Goal: Task Accomplishment & Management: Use online tool/utility

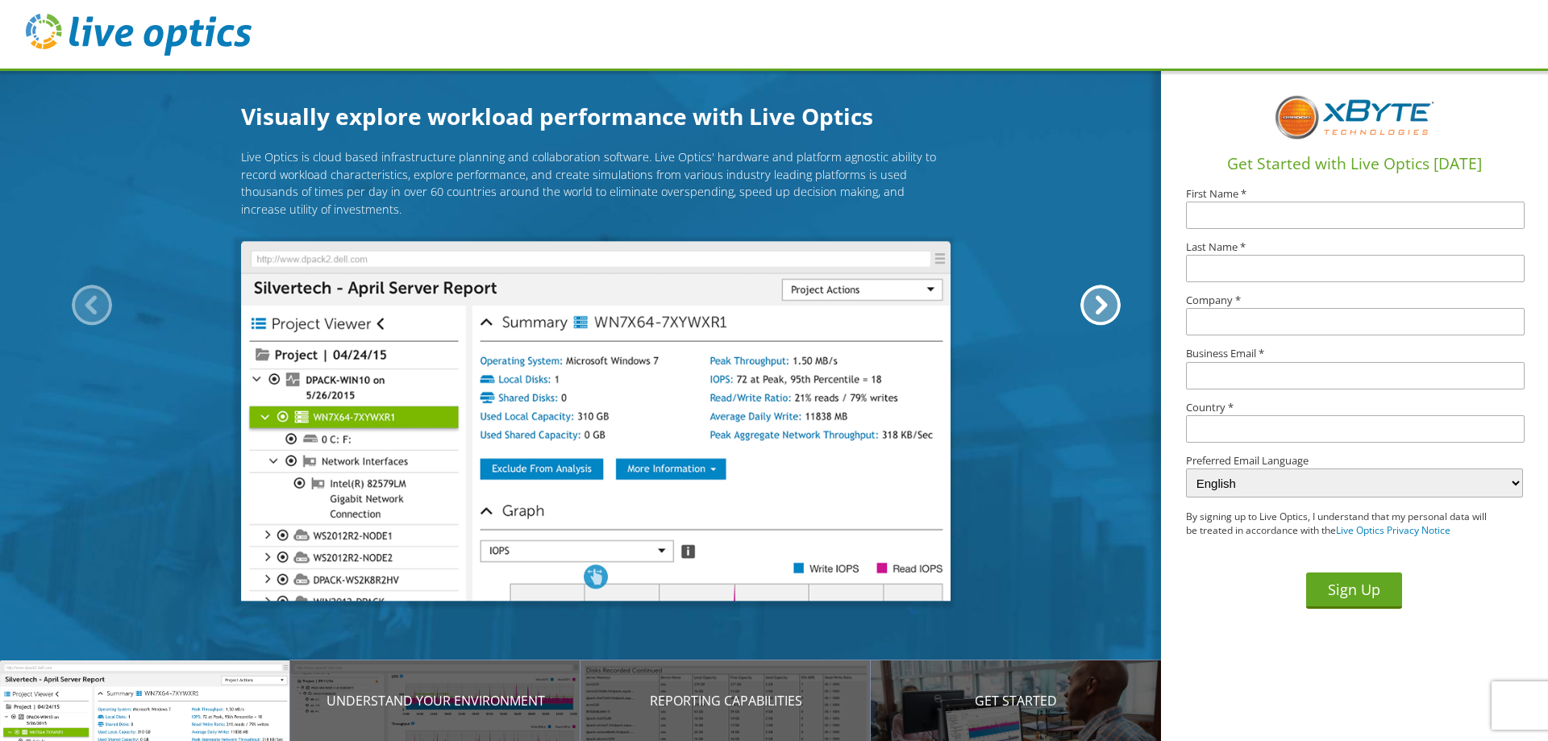
click at [1367, 483] on select "English Deutsch Español Français Italiano Polski Português Русский 한국어 中文 日本語" at bounding box center [1354, 483] width 337 height 29
click at [1334, 483] on select "English Deutsch Español Français Italiano Polski Português Русский 한국어 中文 日本語" at bounding box center [1354, 483] width 337 height 29
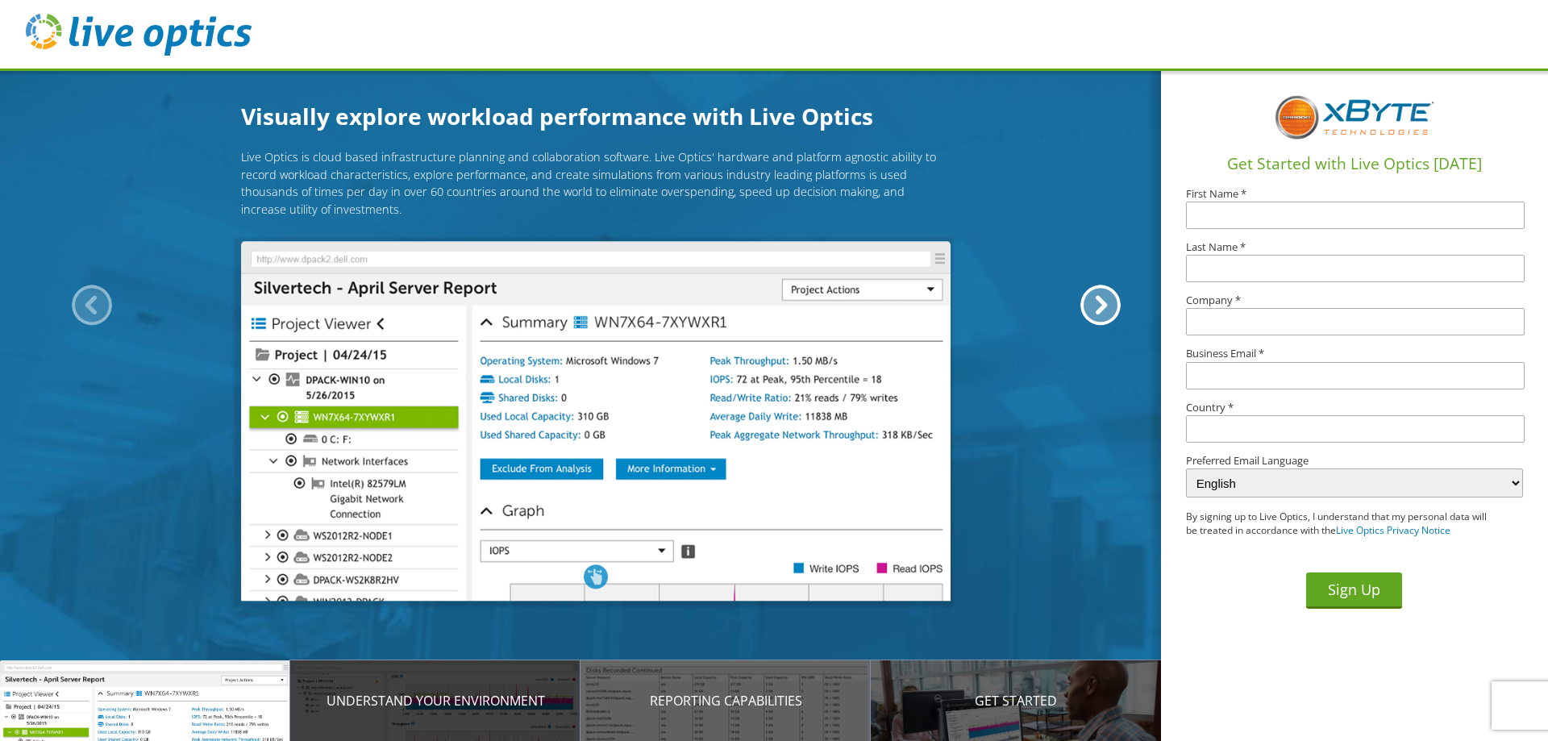
click at [468, 700] on p "Understand your environment" at bounding box center [435, 700] width 290 height 19
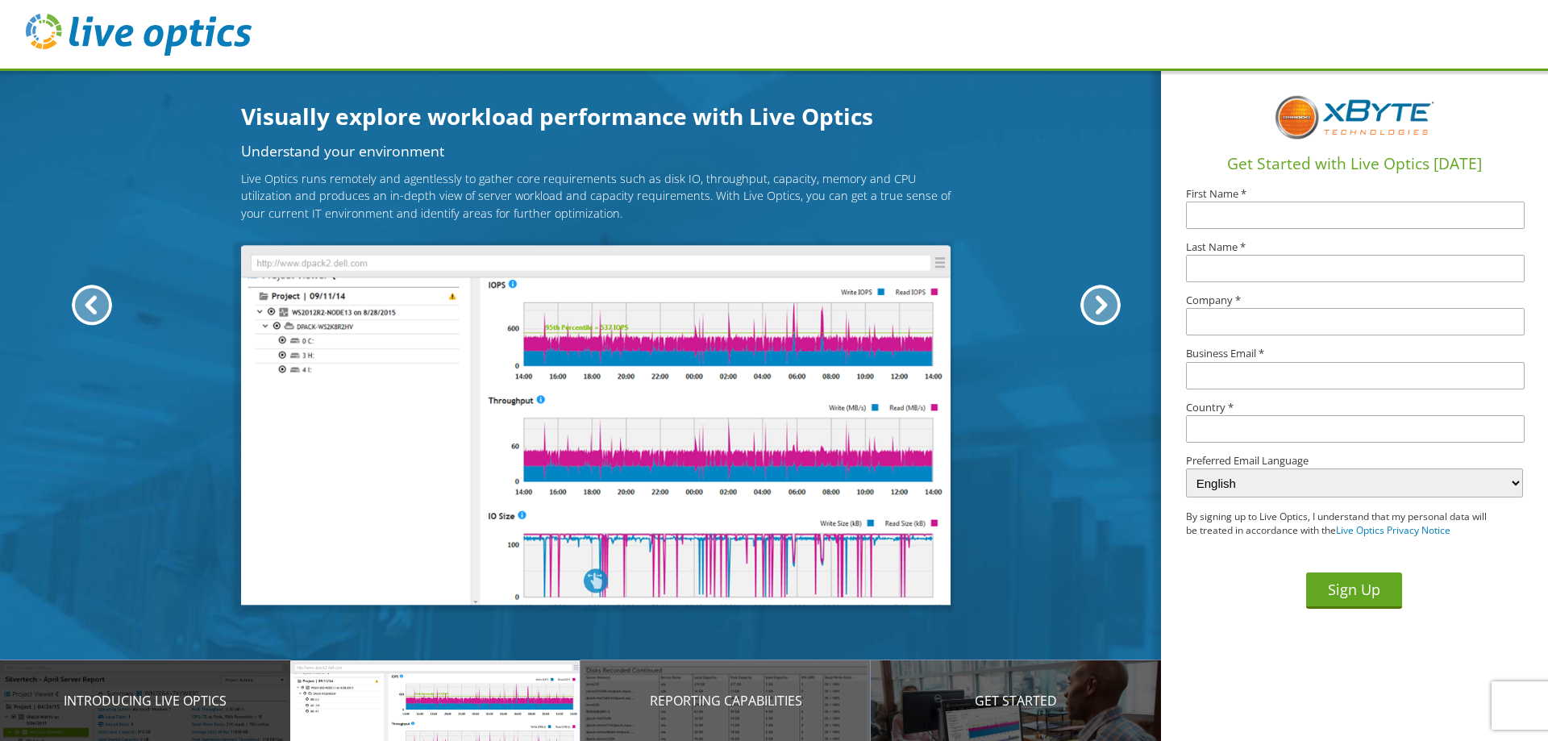
click at [180, 699] on p "Introducing Live Optics" at bounding box center [145, 700] width 290 height 19
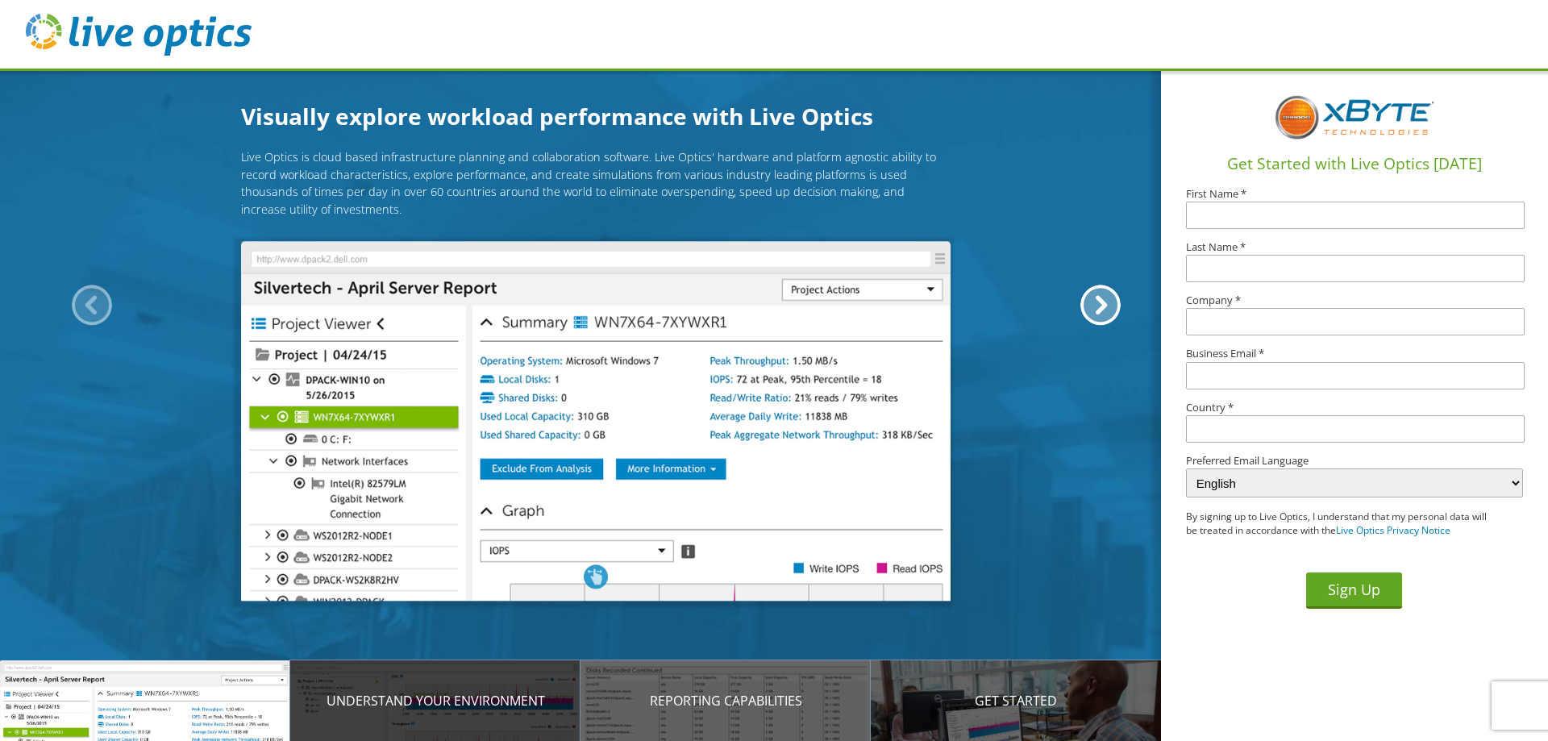
click at [420, 706] on p "Understand your environment" at bounding box center [435, 700] width 290 height 19
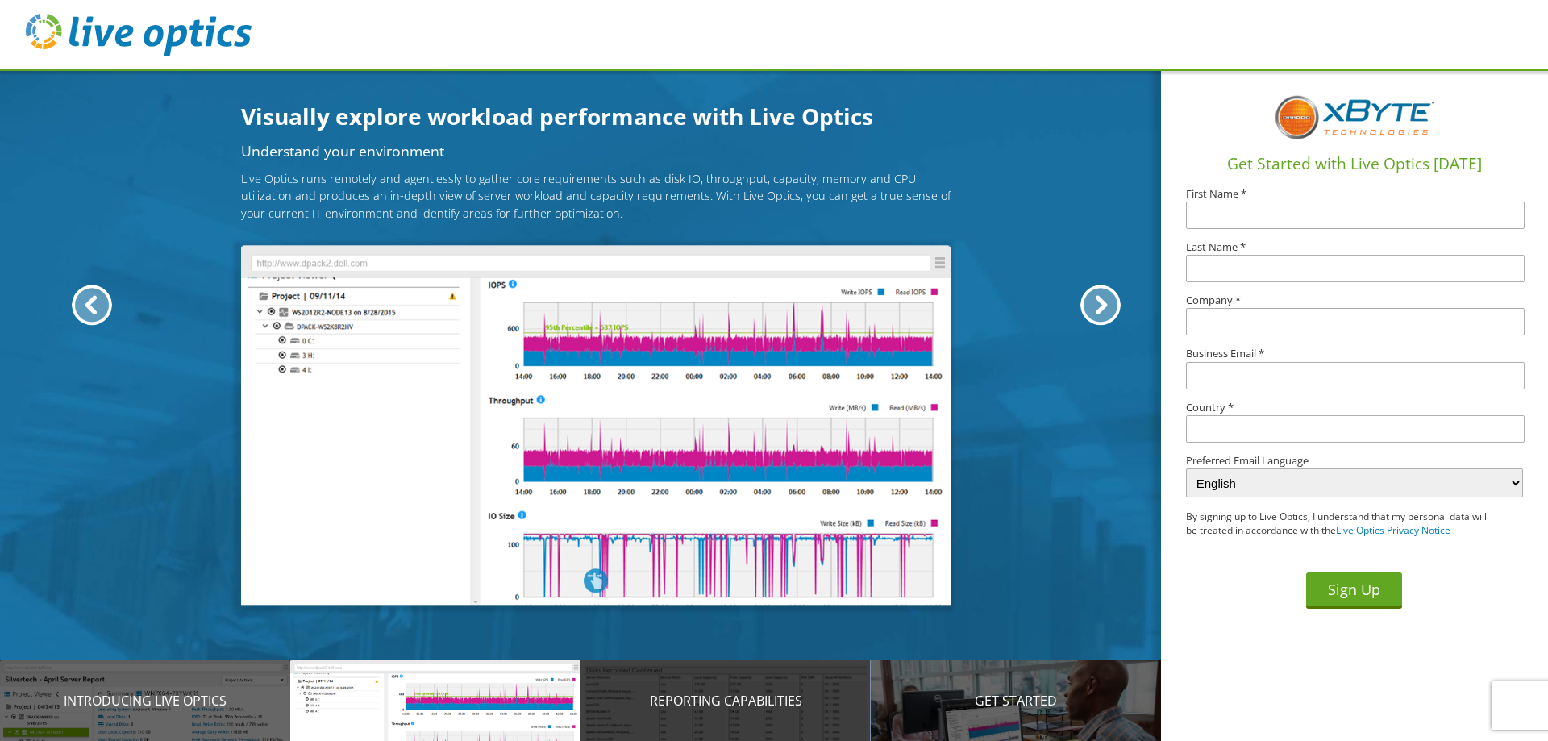
click at [678, 693] on p "Reporting Capabilities" at bounding box center [726, 700] width 290 height 19
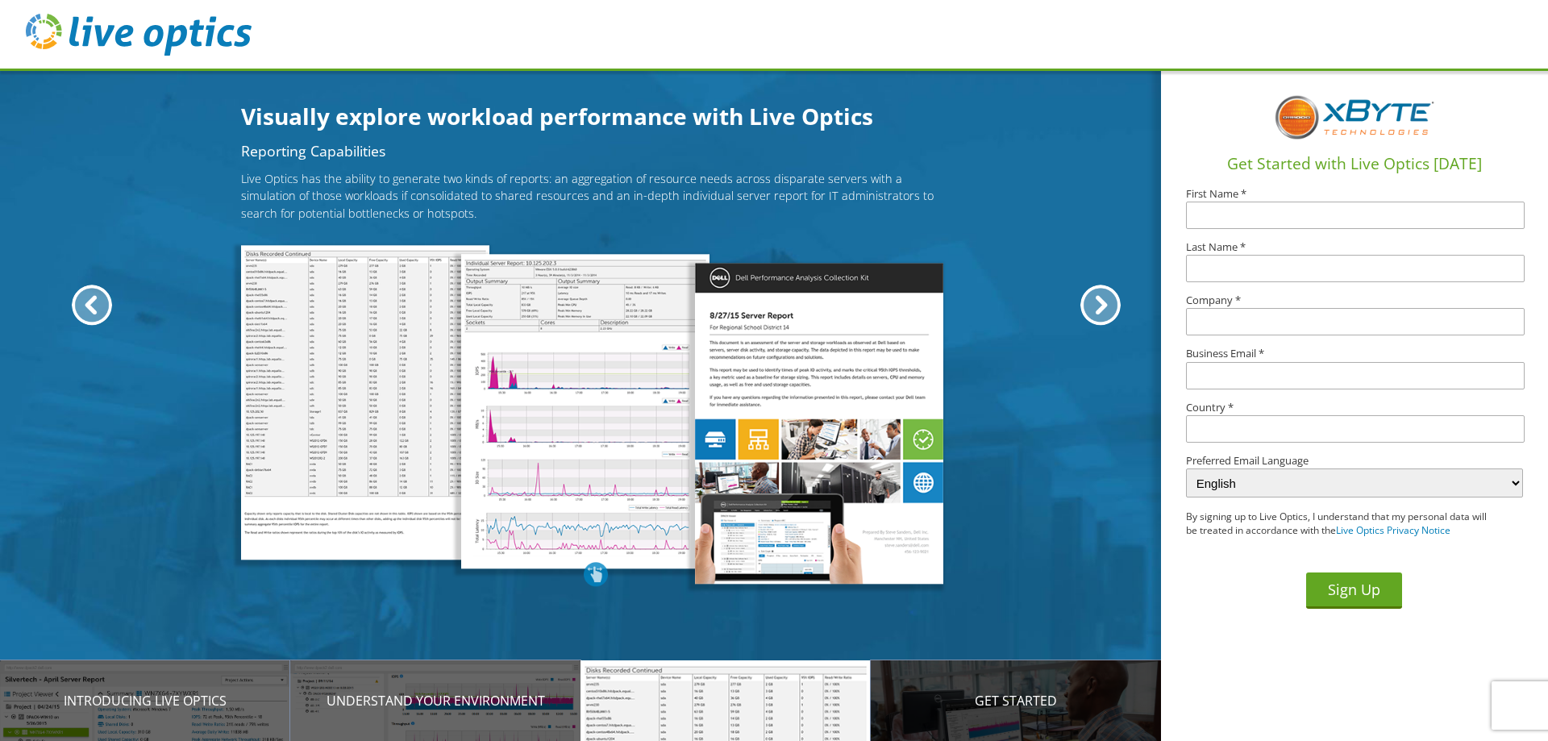
click at [968, 706] on p "Get Started" at bounding box center [1016, 700] width 290 height 19
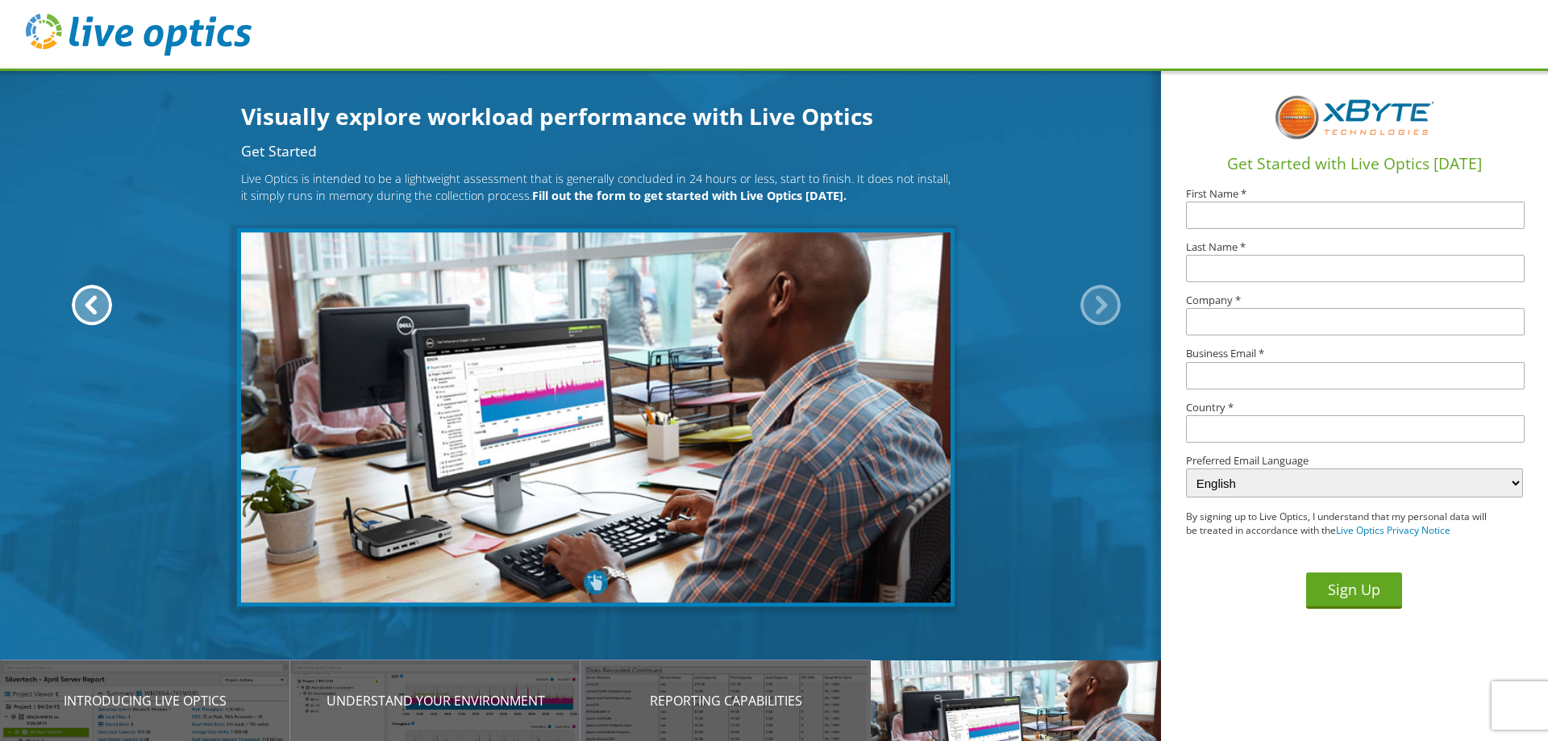
click at [177, 40] on img at bounding box center [139, 35] width 226 height 42
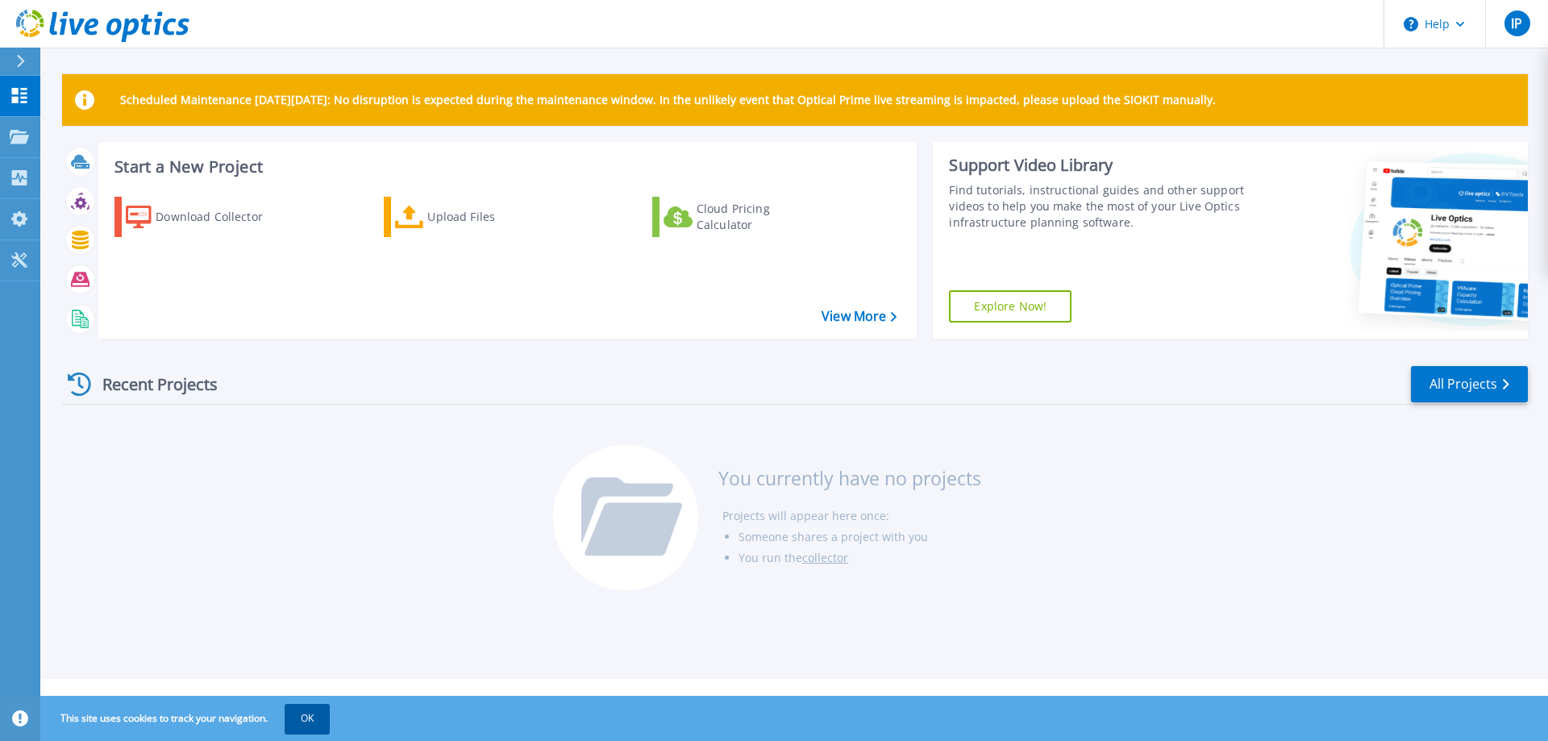
click at [307, 724] on button "OK" at bounding box center [307, 718] width 45 height 29
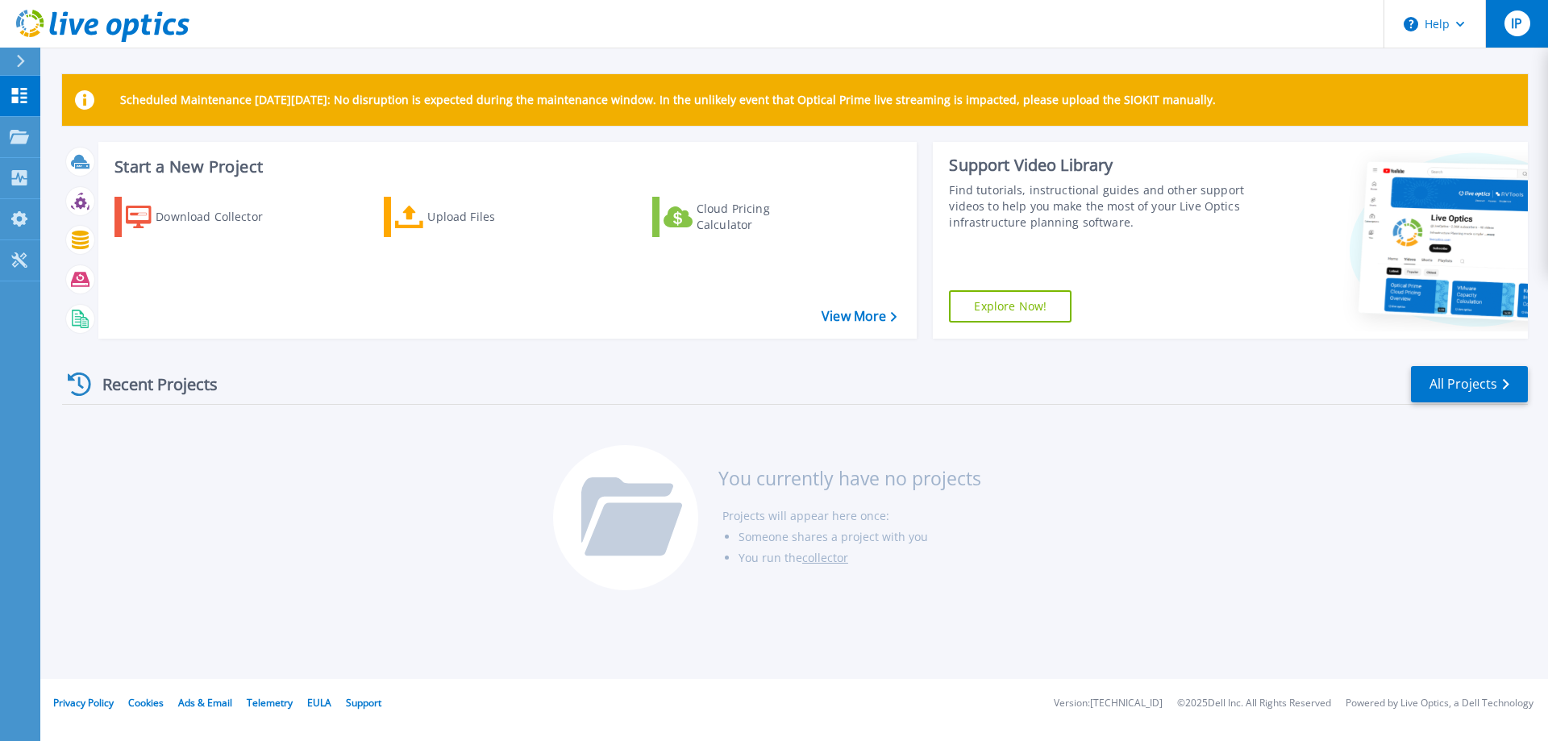
click at [1514, 17] on span "IP" at bounding box center [1516, 23] width 11 height 13
click at [13, 262] on icon at bounding box center [19, 259] width 19 height 15
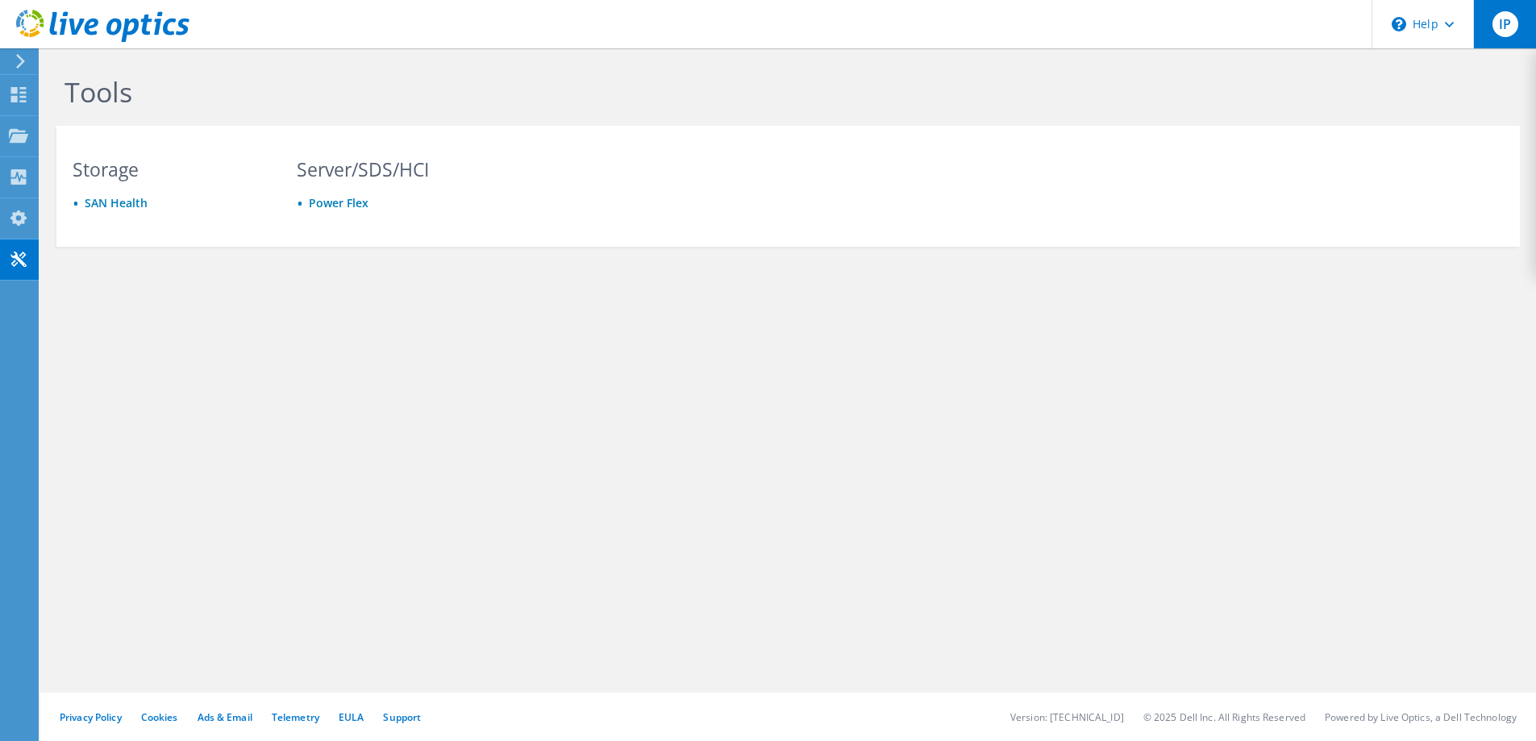
click at [1504, 19] on span "IP" at bounding box center [1506, 24] width 26 height 26
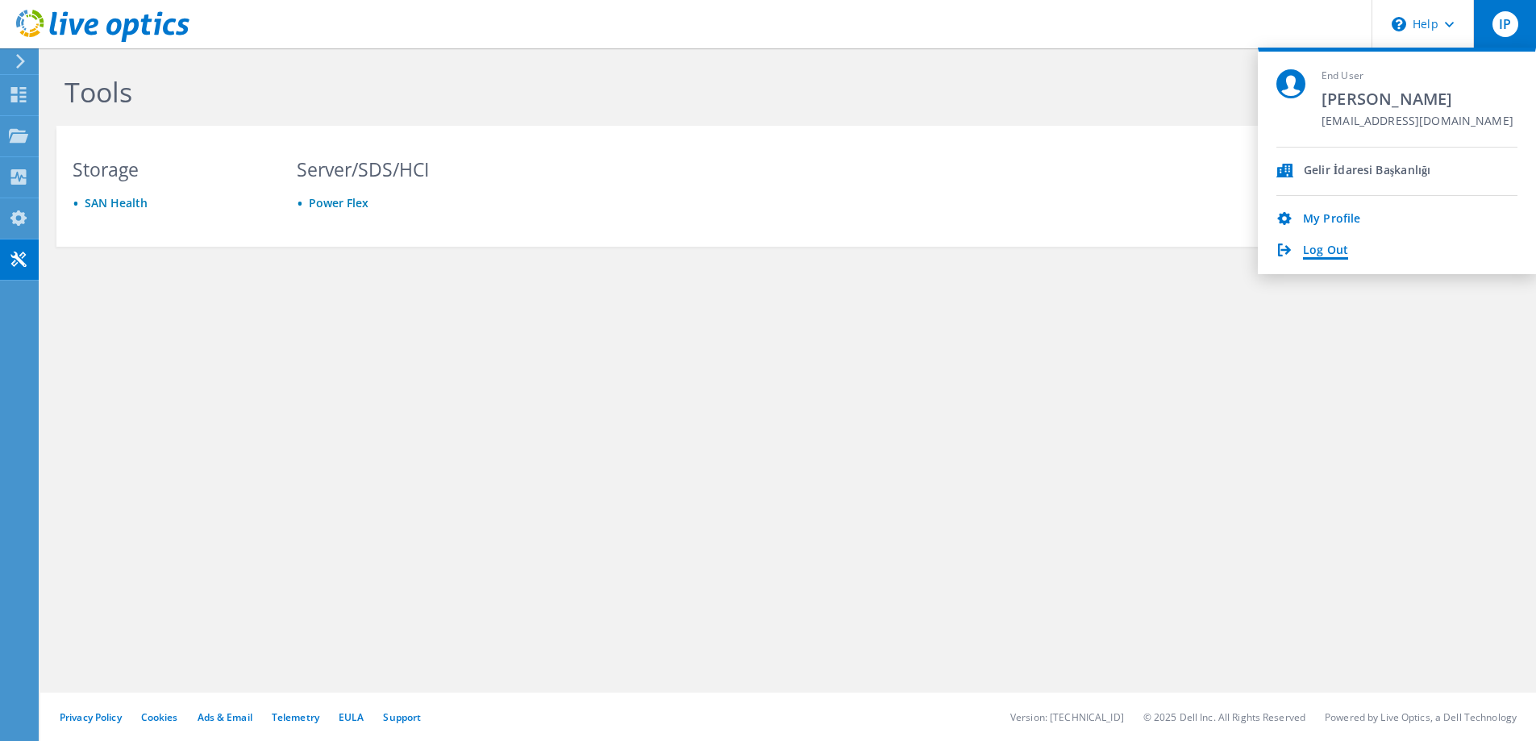
click at [1314, 251] on link "Log Out" at bounding box center [1325, 251] width 45 height 15
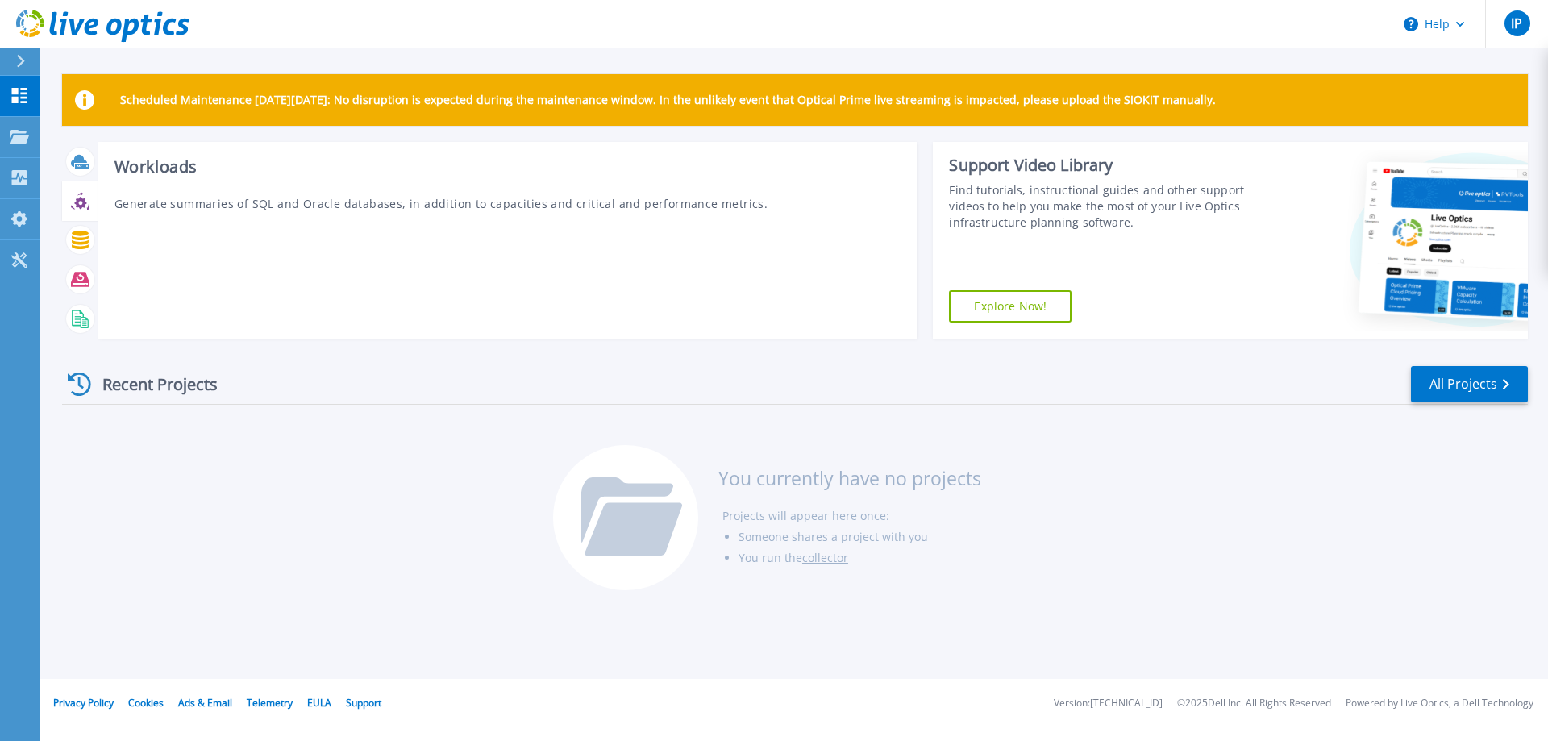
click at [83, 207] on icon at bounding box center [80, 201] width 19 height 19
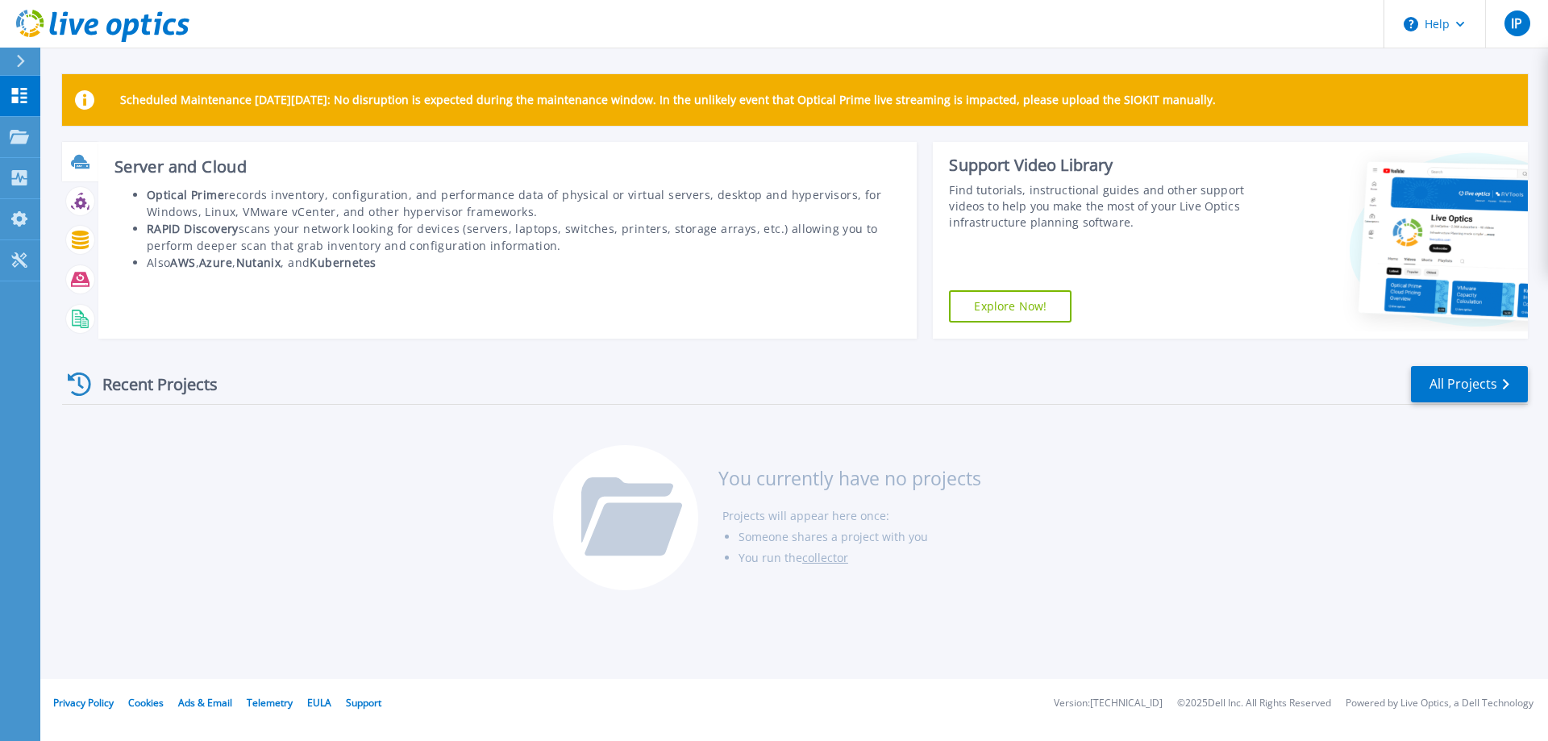
click at [80, 165] on icon at bounding box center [82, 166] width 15 height 5
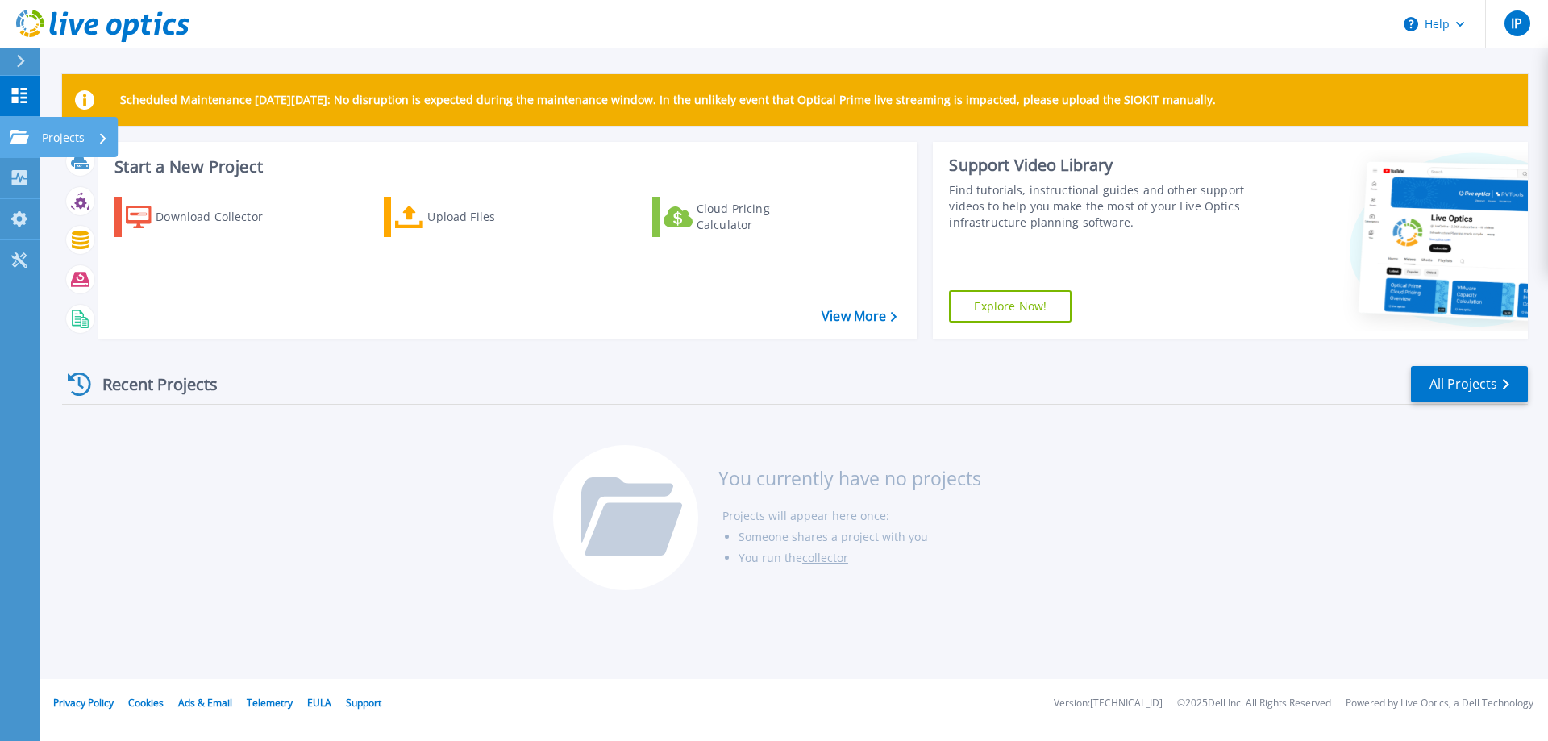
click at [58, 139] on p "Projects" at bounding box center [63, 138] width 43 height 42
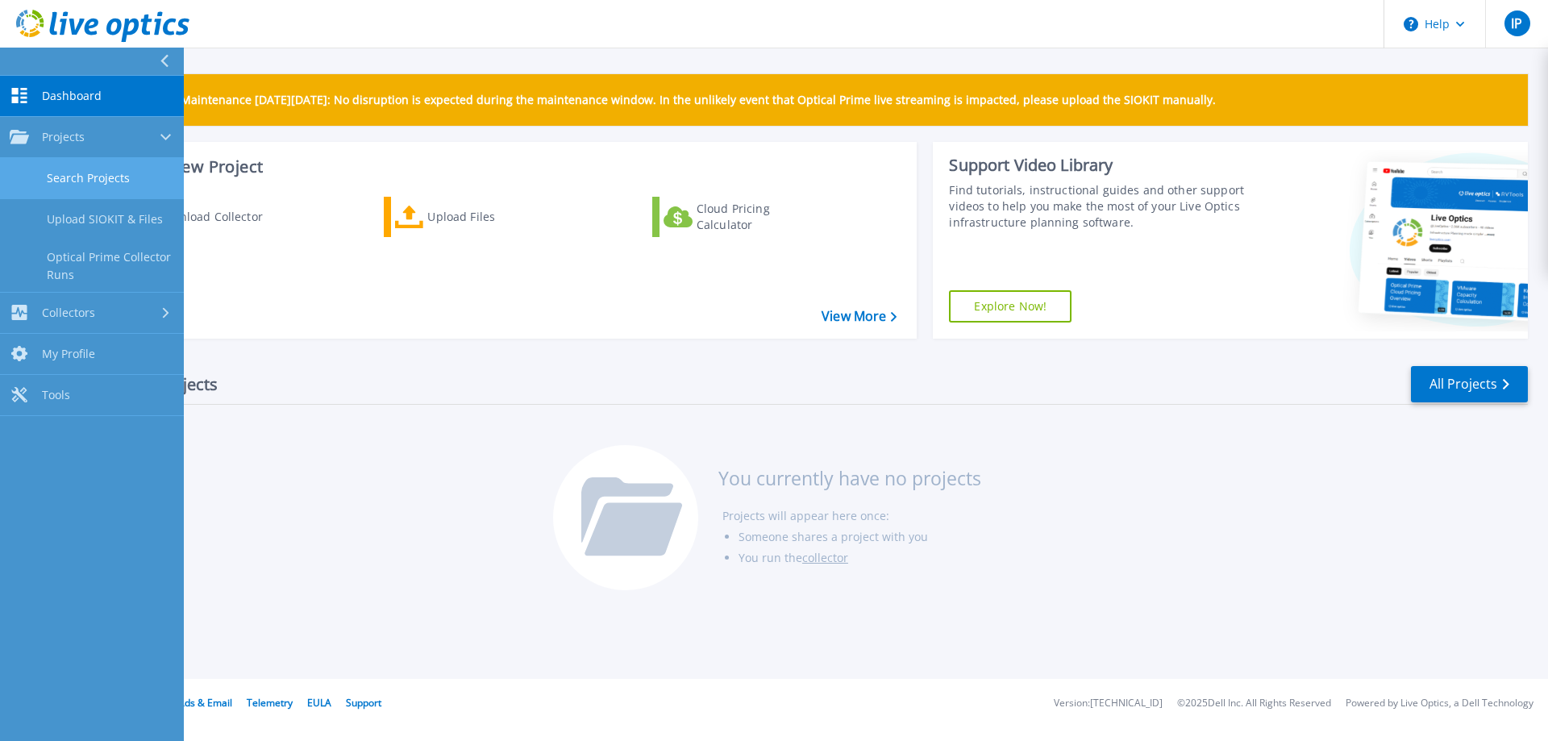
click at [119, 185] on link "Search Projects" at bounding box center [92, 178] width 184 height 41
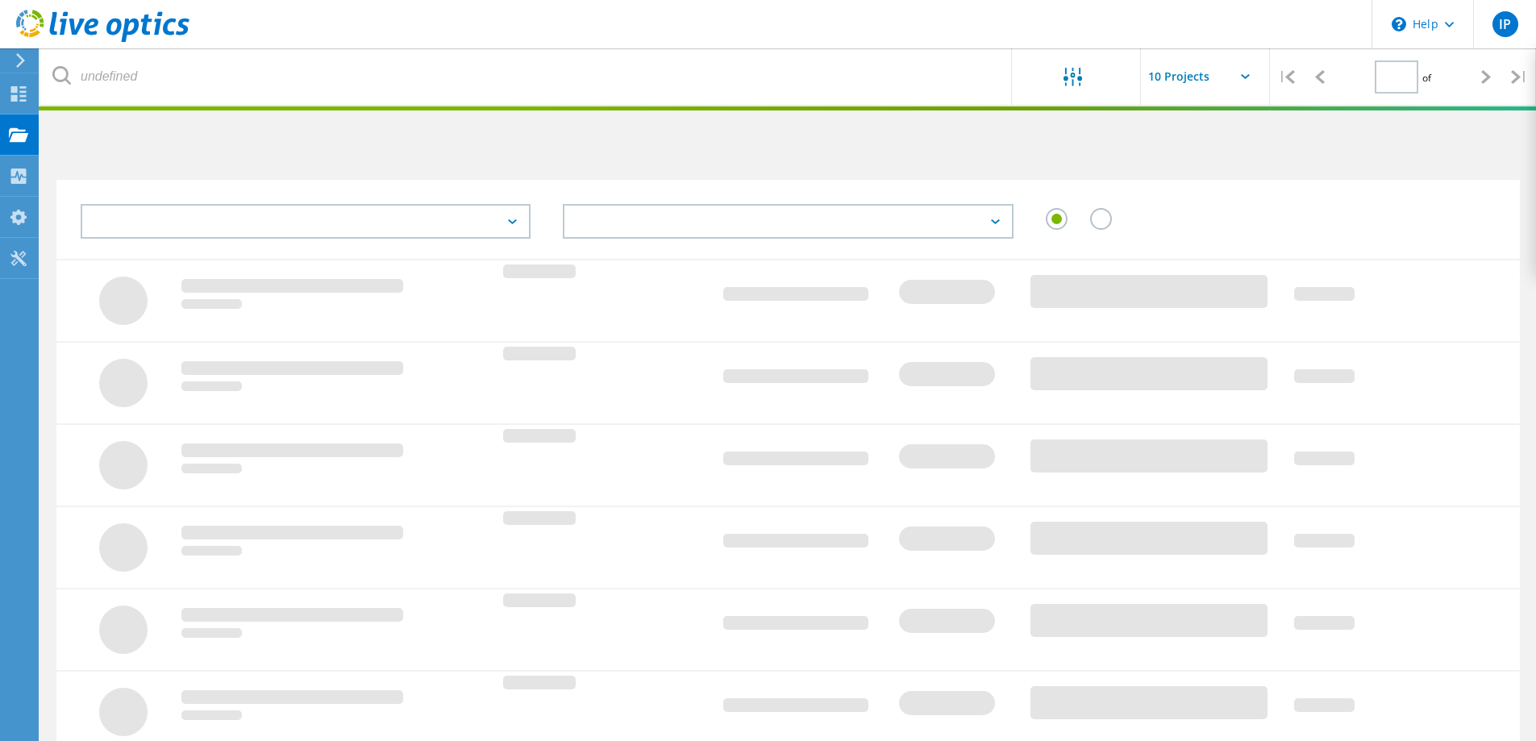
type input "1"
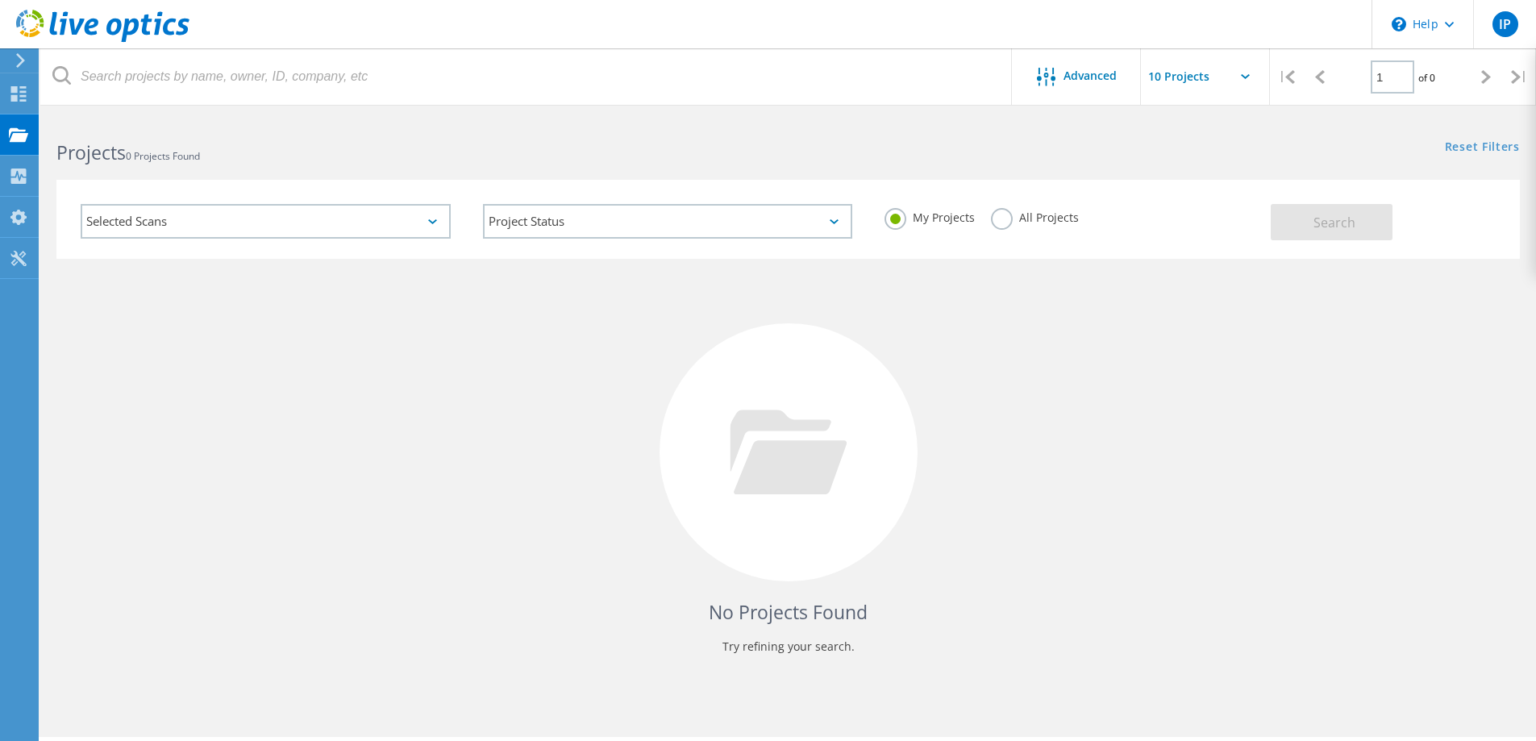
click at [283, 228] on div "Selected Scans" at bounding box center [266, 221] width 370 height 35
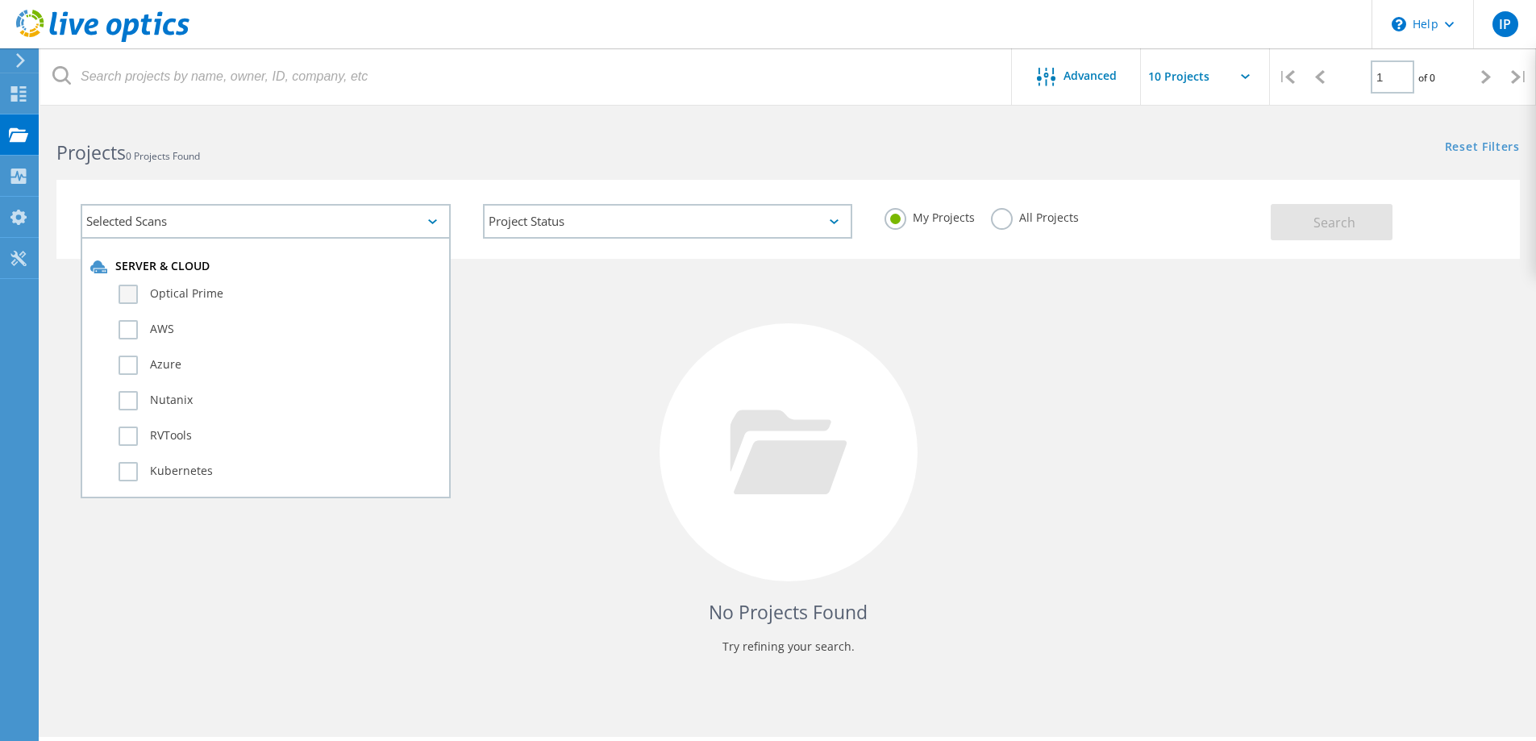
click at [132, 293] on label "Optical Prime" at bounding box center [280, 294] width 323 height 19
click at [0, 0] on input "Optical Prime" at bounding box center [0, 0] width 0 height 0
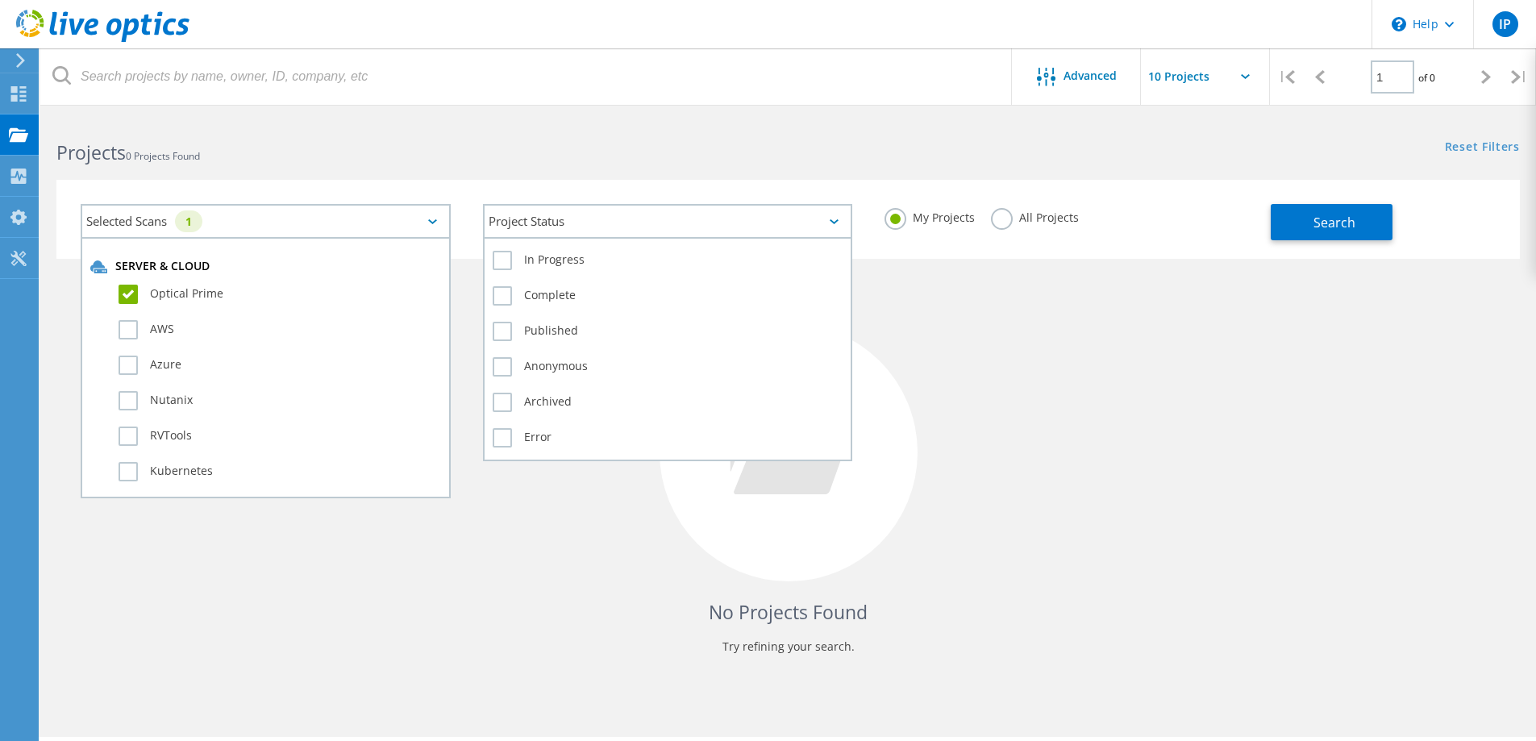
click at [721, 227] on div "Project Status" at bounding box center [668, 221] width 370 height 35
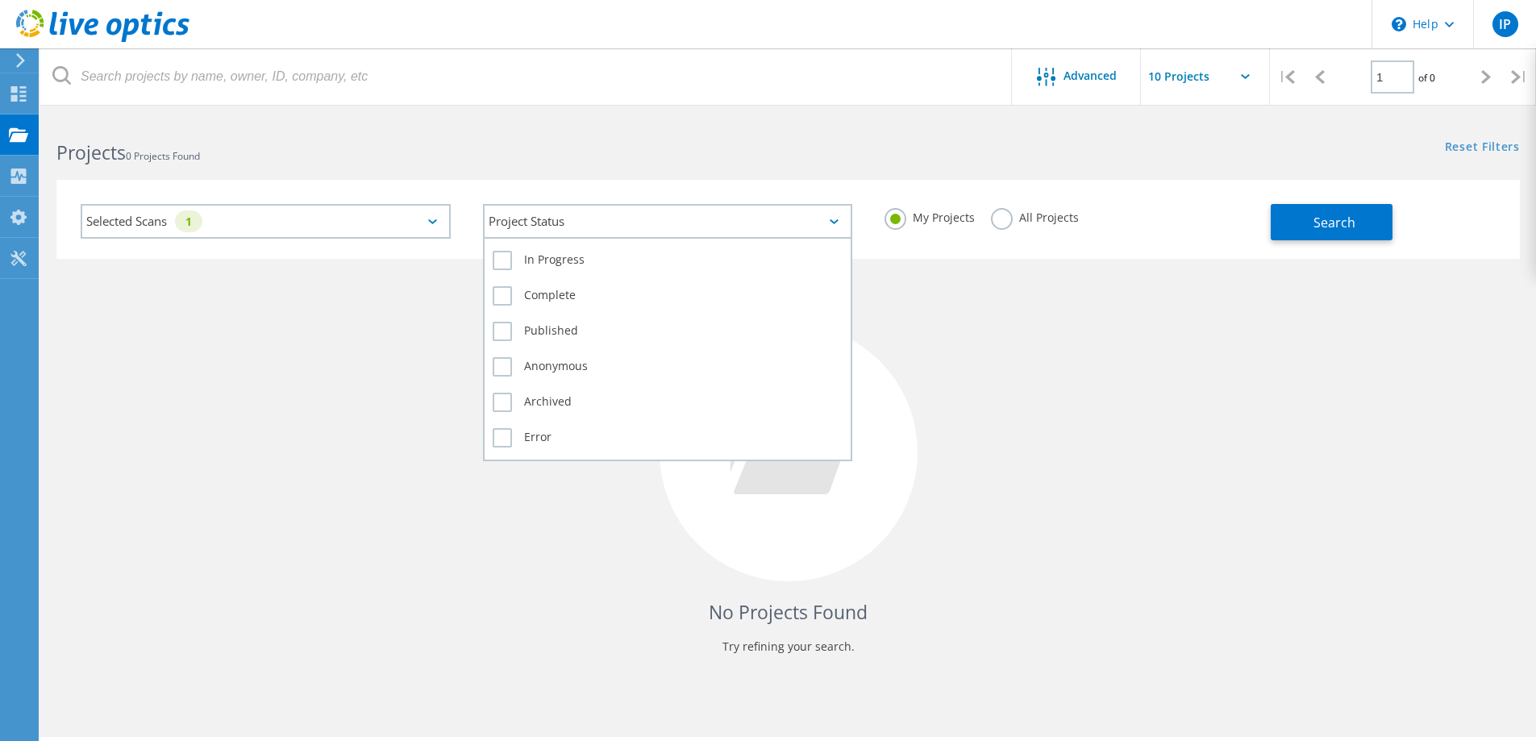
click at [721, 227] on div "Project Status" at bounding box center [668, 221] width 370 height 35
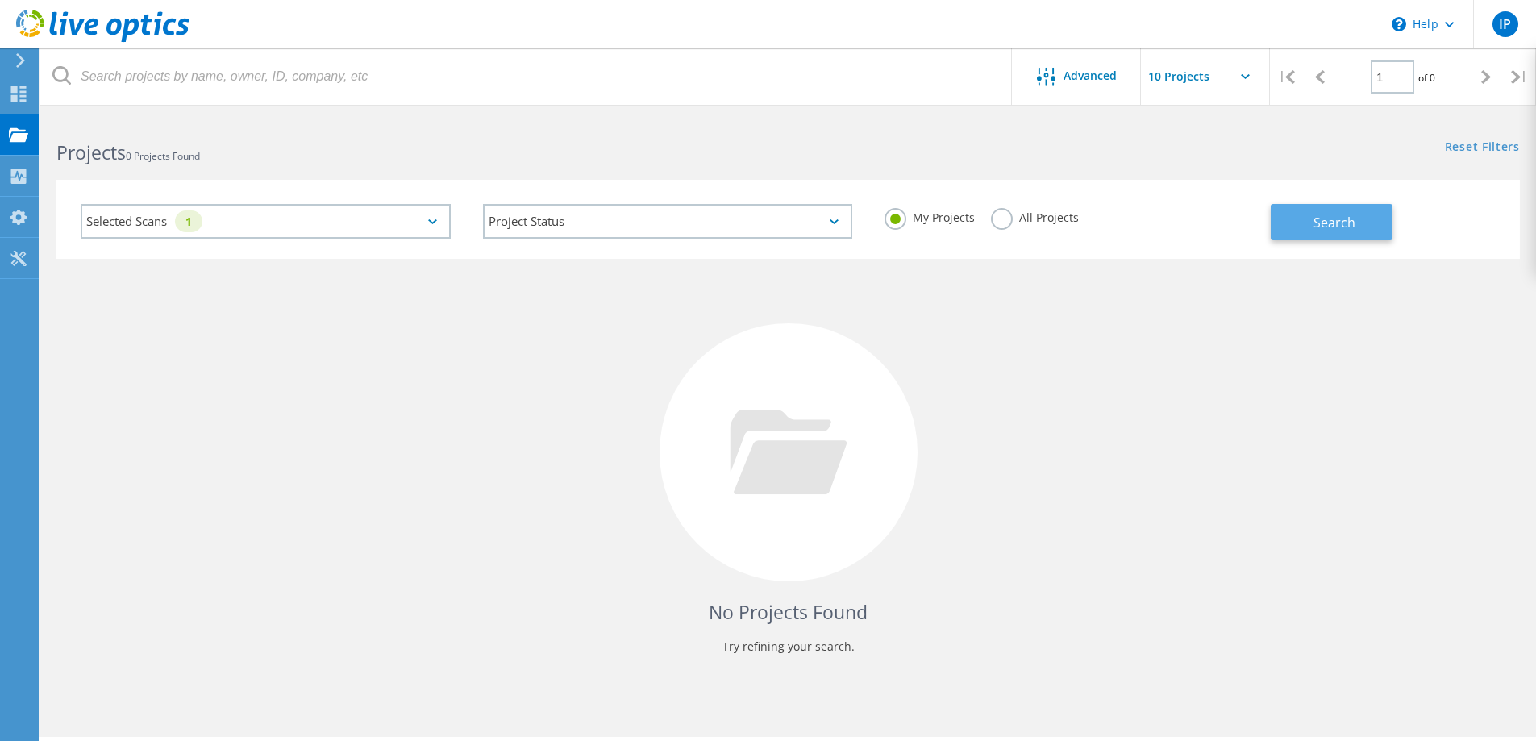
click at [1313, 224] on button "Search" at bounding box center [1332, 222] width 122 height 36
click at [14, 102] on div at bounding box center [18, 96] width 19 height 18
